Goal: Navigation & Orientation: Find specific page/section

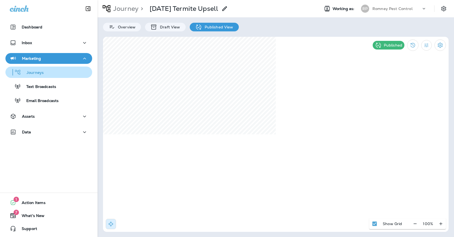
click at [68, 70] on div "Journeys" at bounding box center [49, 72] width 82 height 8
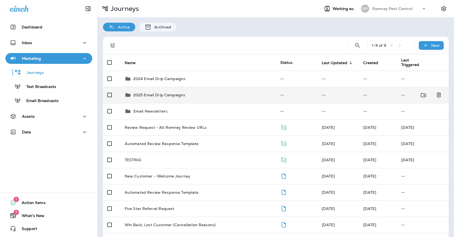
click at [169, 95] on div "2025 Email Drip Campaigns" at bounding box center [159, 95] width 52 height 7
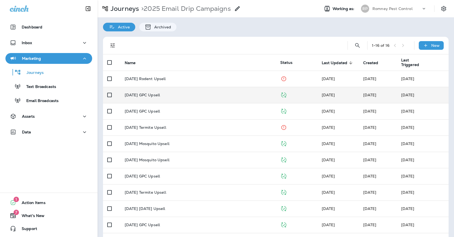
click at [172, 95] on td "[DATE] GPC Upsell" at bounding box center [198, 95] width 156 height 16
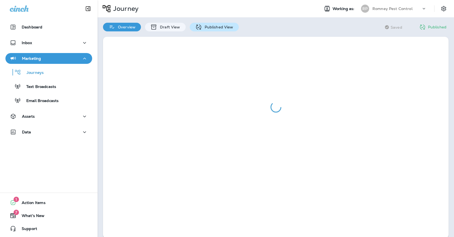
click at [198, 29] on icon at bounding box center [198, 27] width 7 height 7
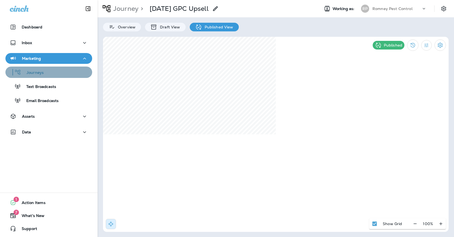
click at [56, 67] on button "Journeys" at bounding box center [48, 72] width 87 height 11
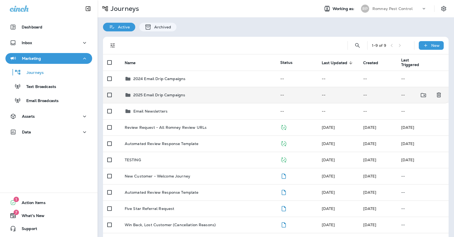
click at [161, 92] on div "2025 Email Drip Campaigns" at bounding box center [159, 95] width 52 height 7
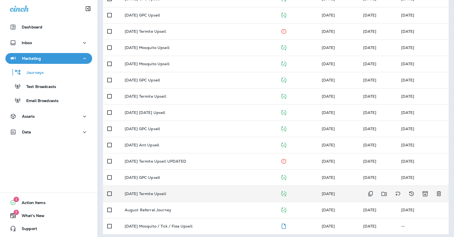
scroll to position [96, 0]
click at [172, 193] on td "[DATE] Termite Upsell" at bounding box center [198, 194] width 156 height 16
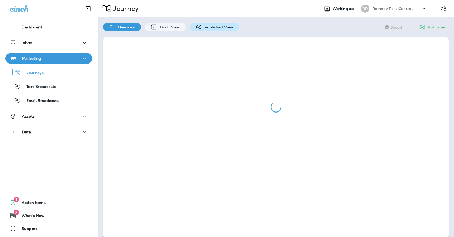
click at [196, 28] on icon at bounding box center [198, 26] width 5 height 5
